Goal: Task Accomplishment & Management: Manage account settings

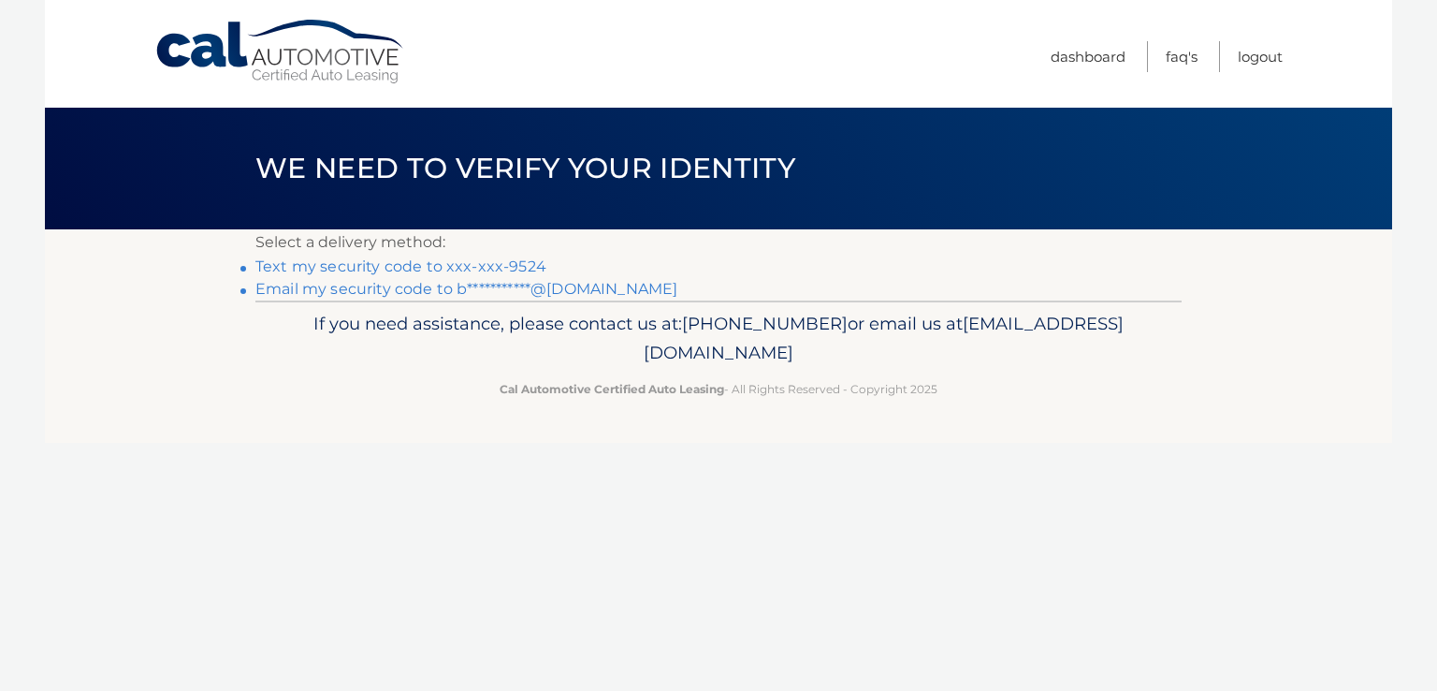
click at [448, 289] on link "**********" at bounding box center [466, 289] width 422 height 18
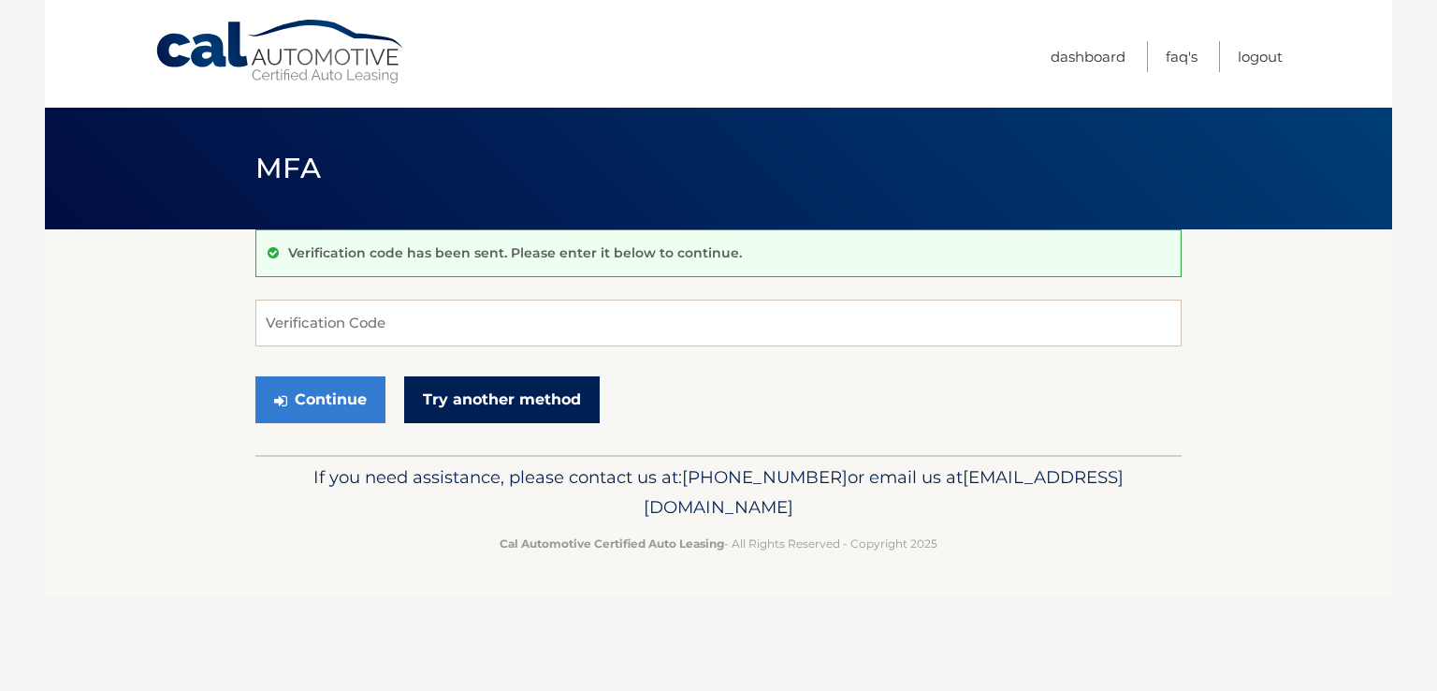
click at [471, 392] on link "Try another method" at bounding box center [502, 399] width 196 height 47
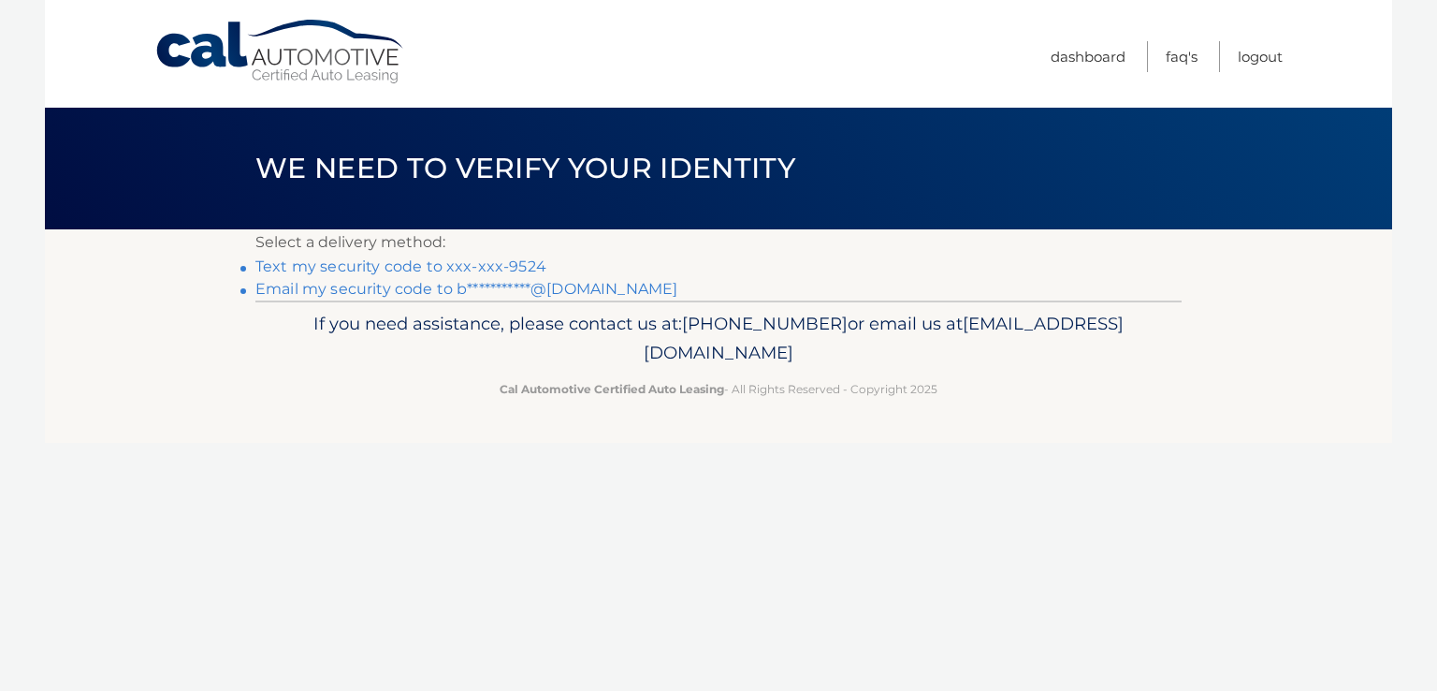
click at [499, 265] on link "Text my security code to xxx-xxx-9524" at bounding box center [400, 266] width 291 height 18
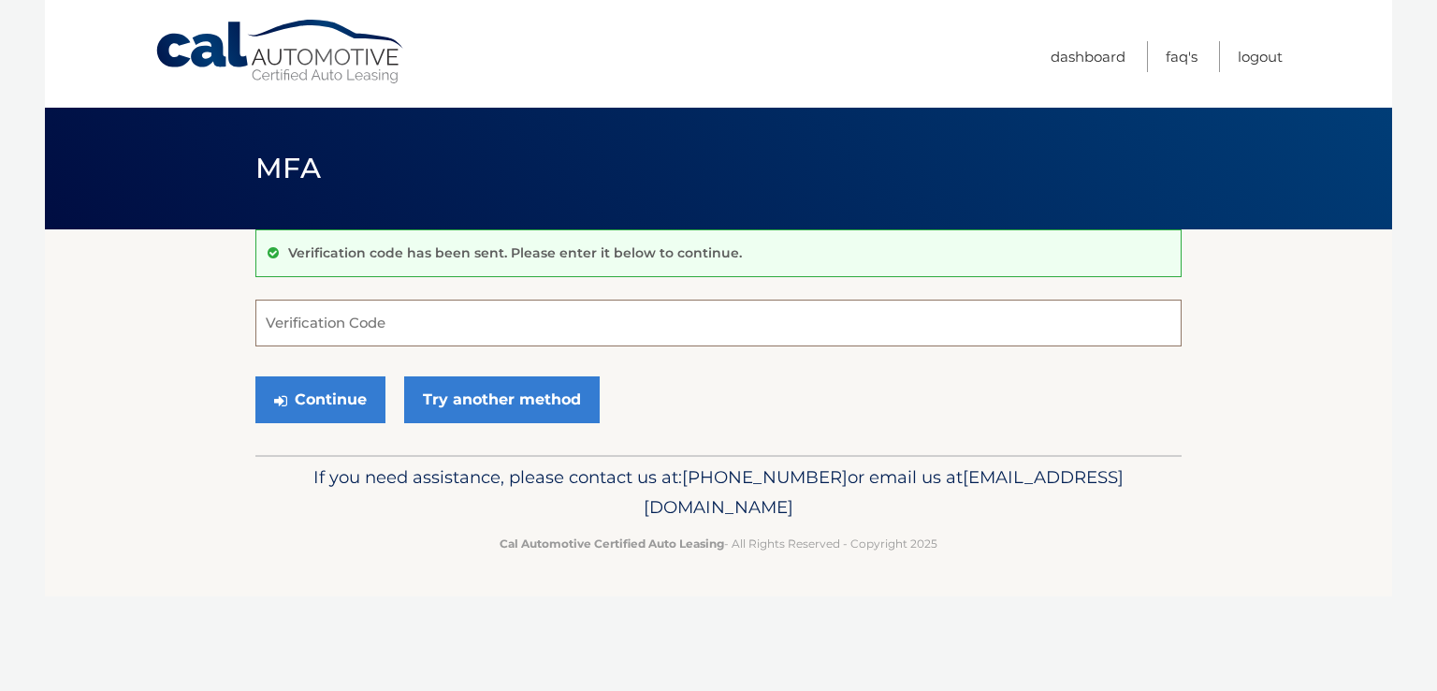
click at [530, 312] on input "Verification Code" at bounding box center [718, 322] width 926 height 47
type input "530046"
click at [322, 399] on button "Continue" at bounding box center [320, 399] width 130 height 47
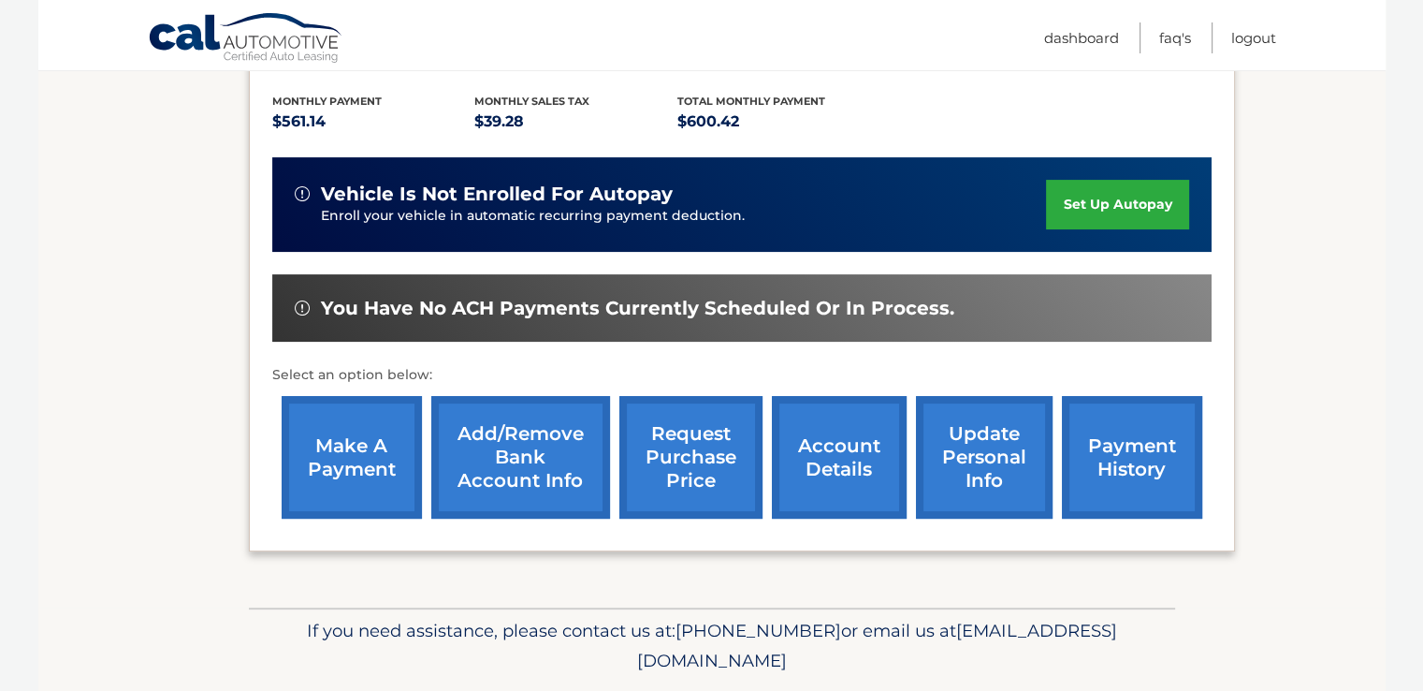
scroll to position [412, 0]
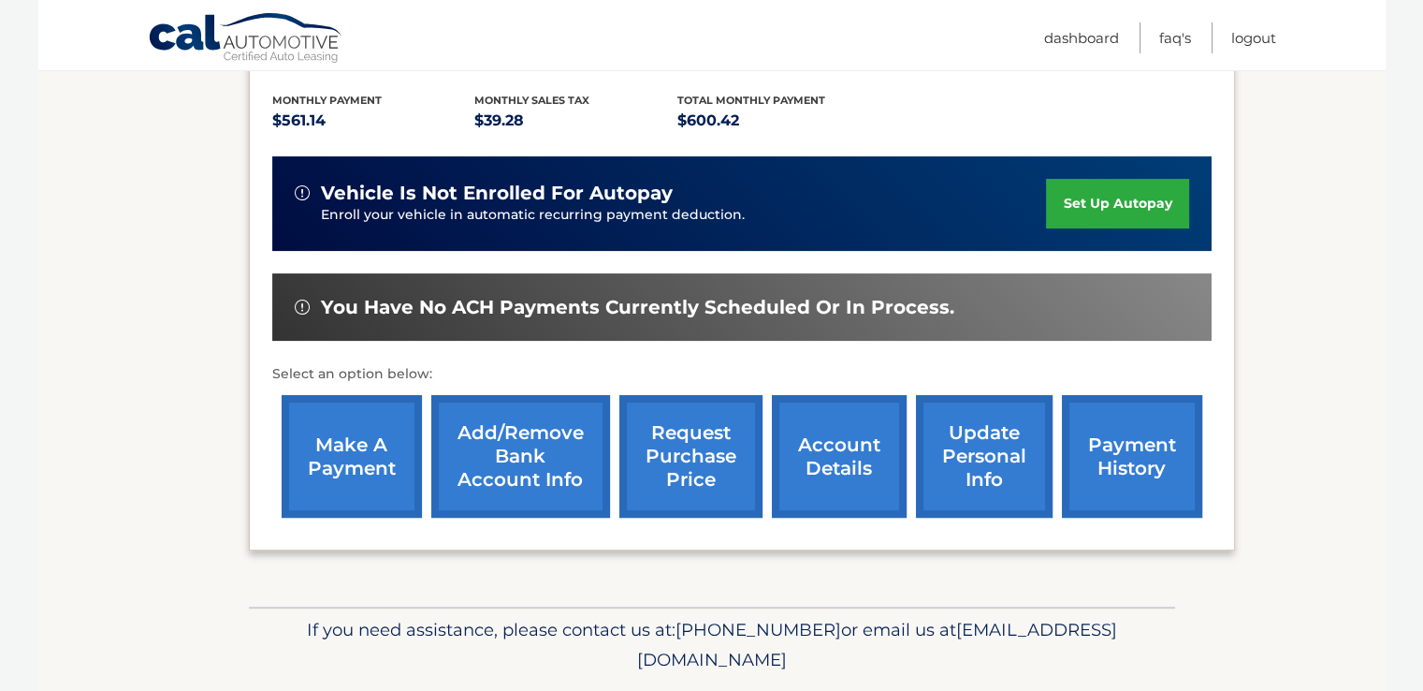
click at [344, 441] on link "make a payment" at bounding box center [352, 456] width 140 height 123
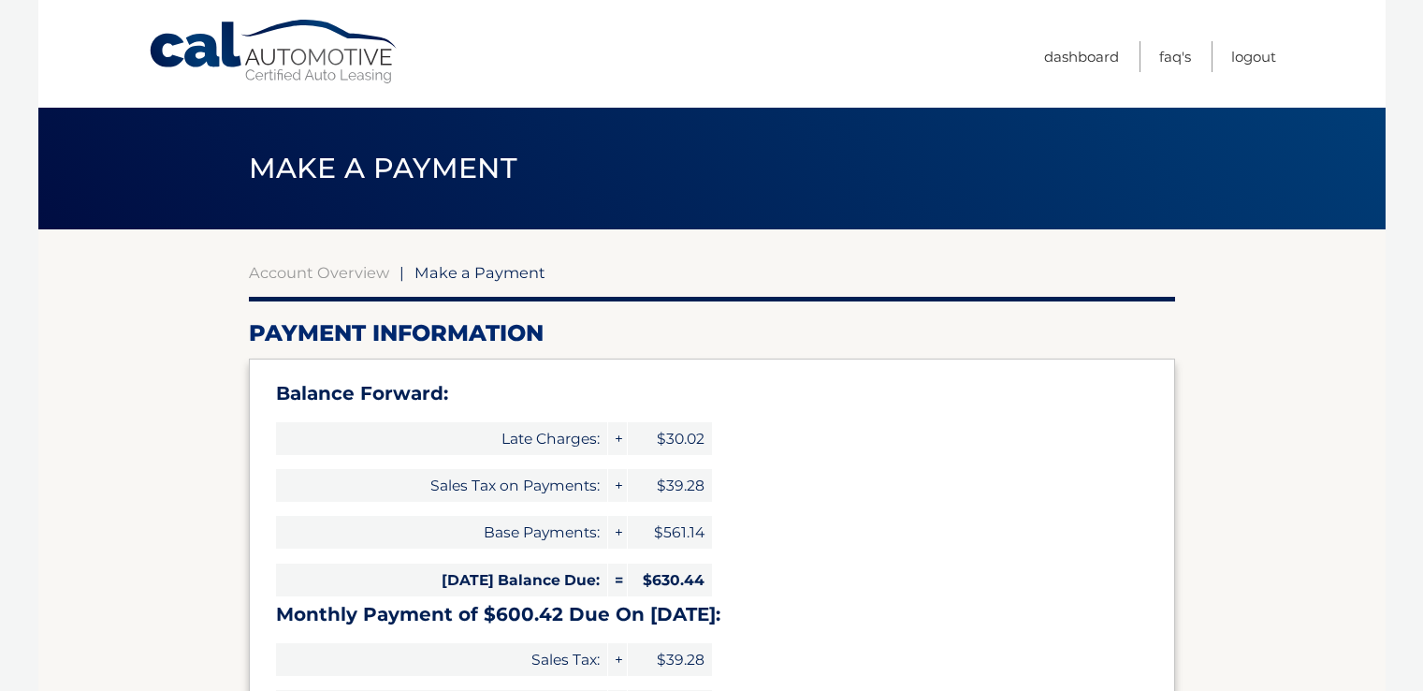
select select "NTcxNDhhZGEtYWEyNS00MjRmLTk4MjQtYjdkYzhmMzg3MDZl"
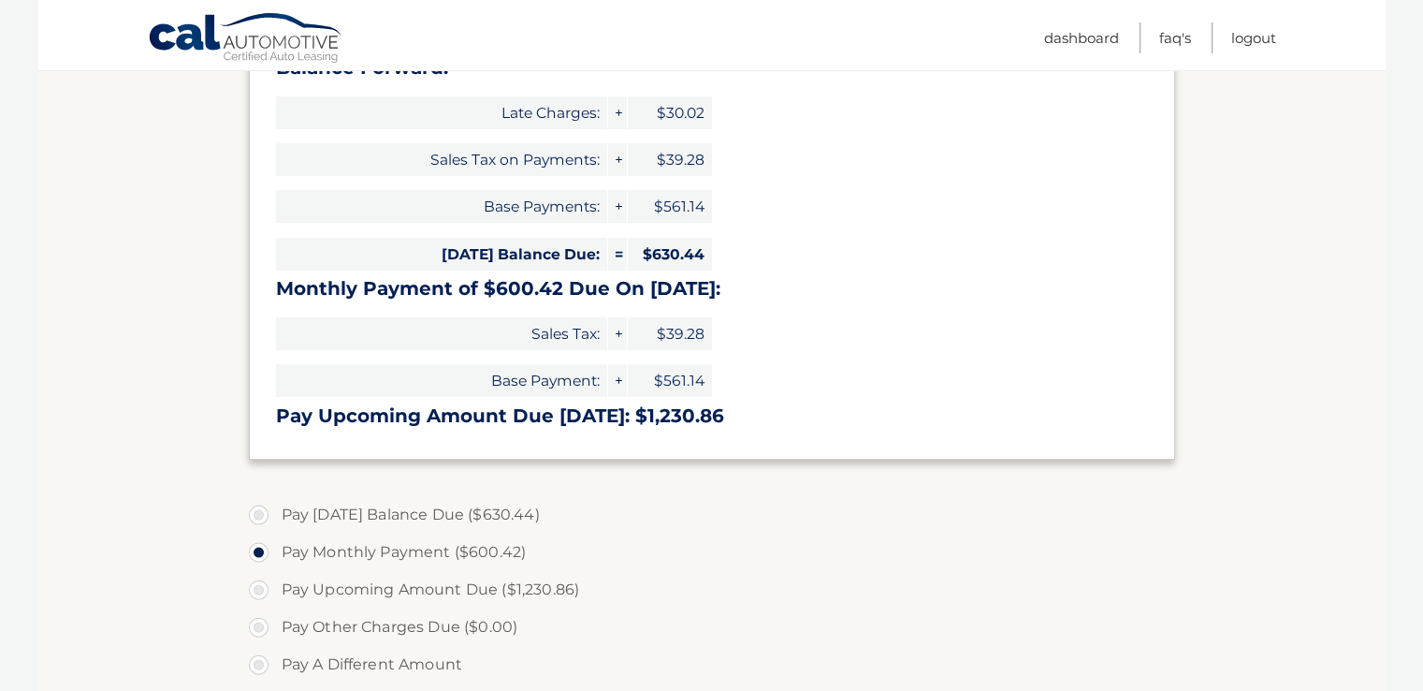
scroll to position [337, 0]
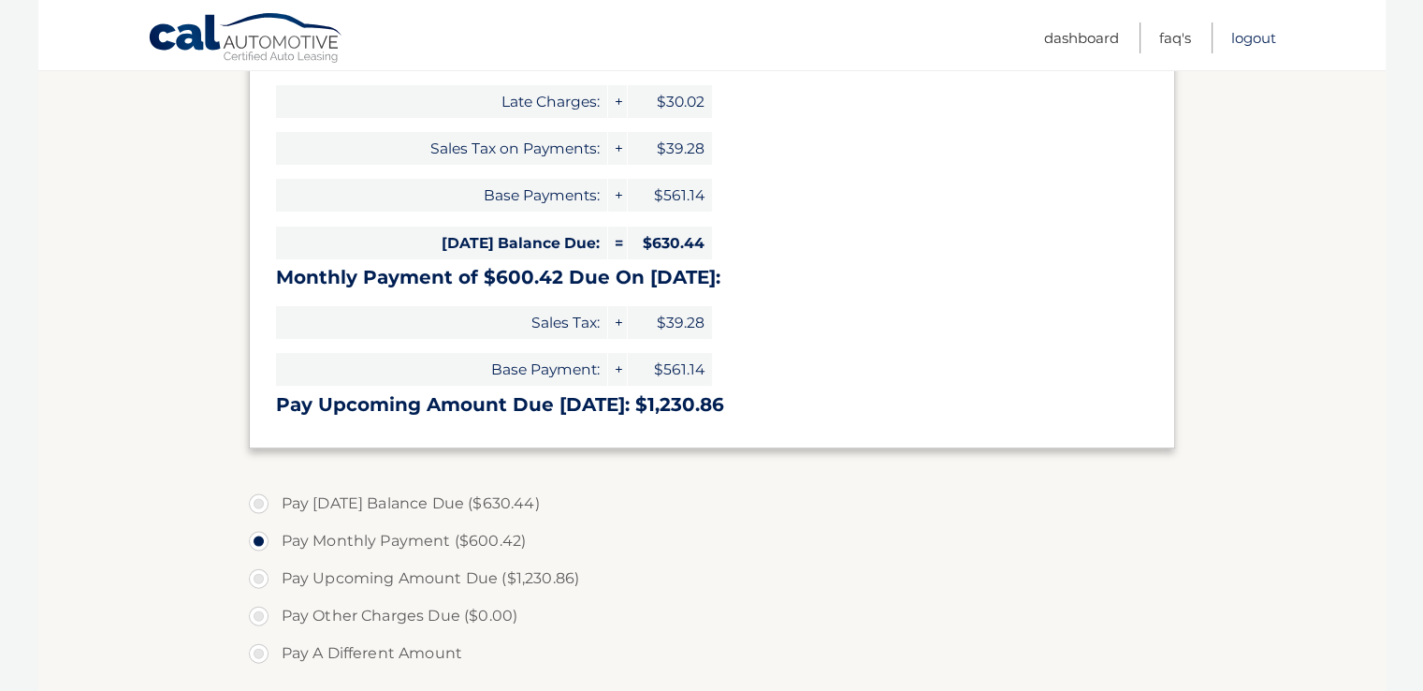
click at [1254, 38] on link "Logout" at bounding box center [1253, 37] width 45 height 31
